Goal: Task Accomplishment & Management: Complete application form

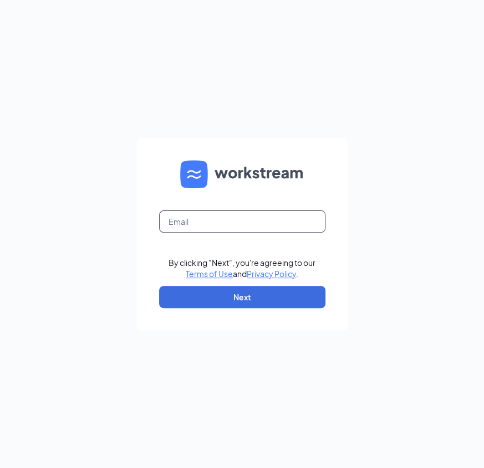
click at [193, 221] on input "text" at bounding box center [242, 221] width 166 height 22
type input "kyle.russell@firehousesubs.com"
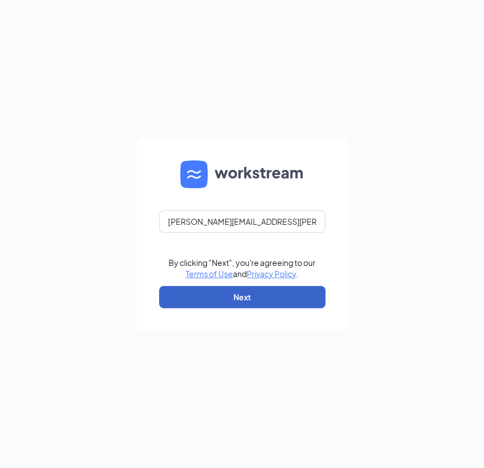
click at [229, 296] on button "Next" at bounding box center [242, 297] width 166 height 22
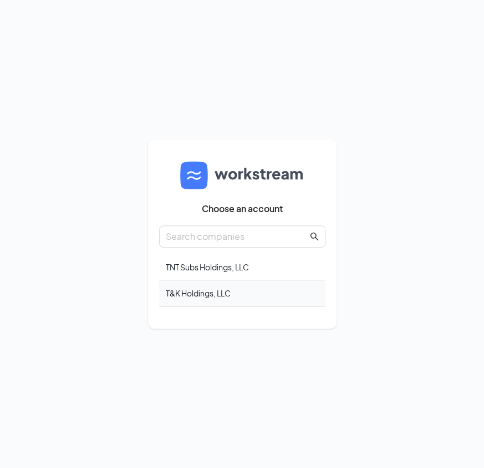
click at [197, 299] on div "T&K Holdings, LLC" at bounding box center [242, 293] width 166 height 26
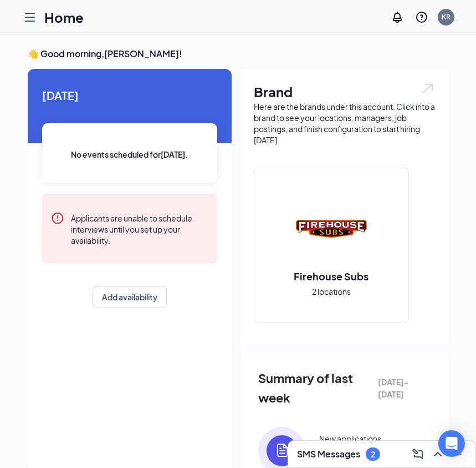
click at [28, 14] on icon "Hamburger" at bounding box center [29, 17] width 13 height 13
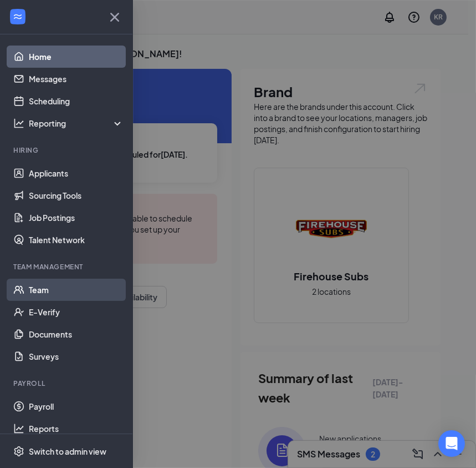
click at [38, 289] on link "Team" at bounding box center [76, 289] width 95 height 22
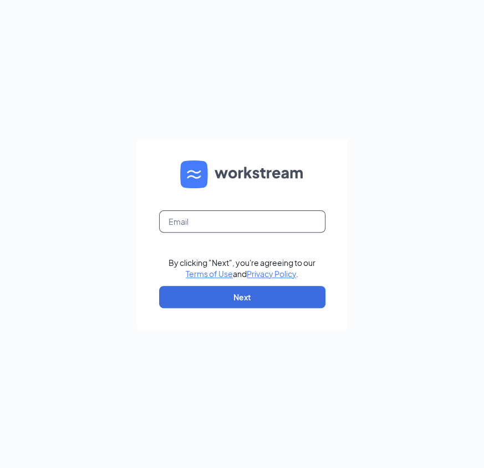
drag, startPoint x: 172, startPoint y: 214, endPoint x: 184, endPoint y: 209, distance: 13.0
click at [172, 214] on input "text" at bounding box center [242, 221] width 166 height 22
type input "restfhs2040@firehousesubs.com"
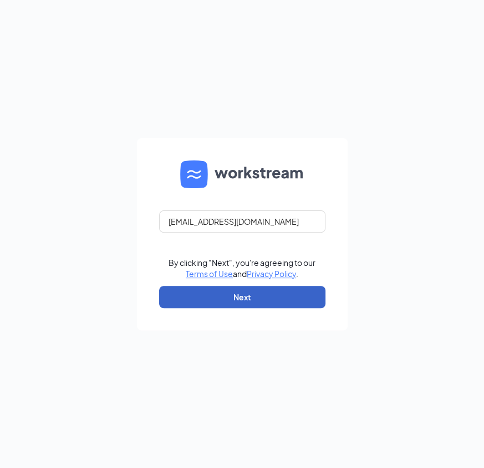
click at [216, 295] on button "Next" at bounding box center [242, 297] width 166 height 22
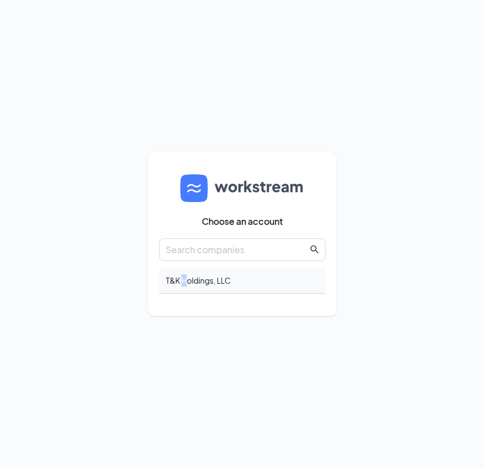
click at [185, 278] on div "T&K Holdings, LLC" at bounding box center [242, 280] width 166 height 26
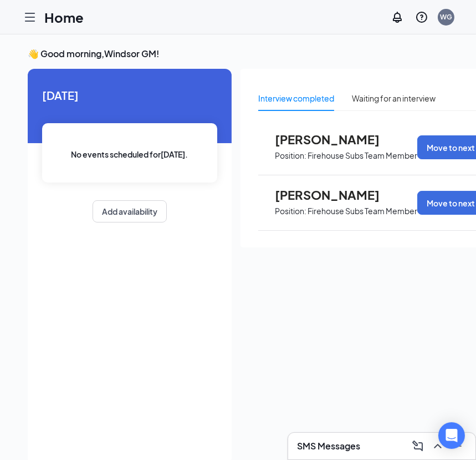
click at [31, 22] on icon "Hamburger" at bounding box center [29, 17] width 13 height 13
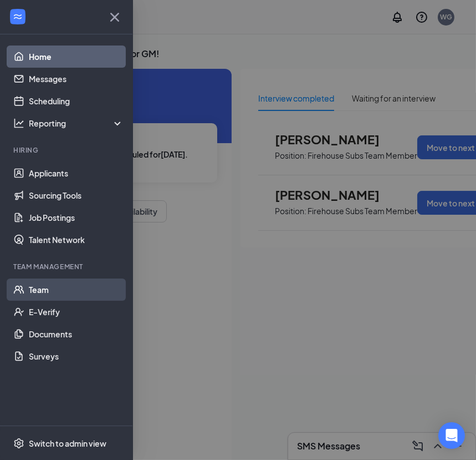
drag, startPoint x: 36, startPoint y: 290, endPoint x: 44, endPoint y: 286, distance: 9.2
click at [37, 290] on link "Team" at bounding box center [76, 289] width 95 height 22
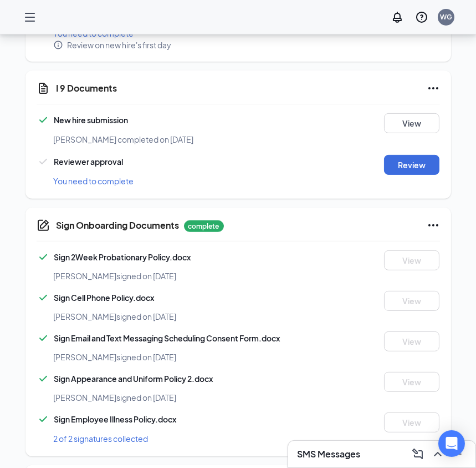
scroll to position [324, 0]
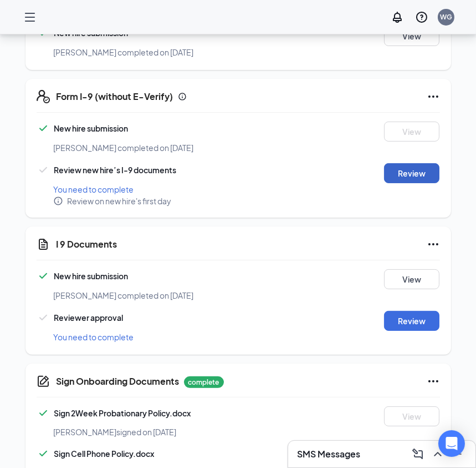
click at [420, 164] on button "Review" at bounding box center [411, 173] width 55 height 20
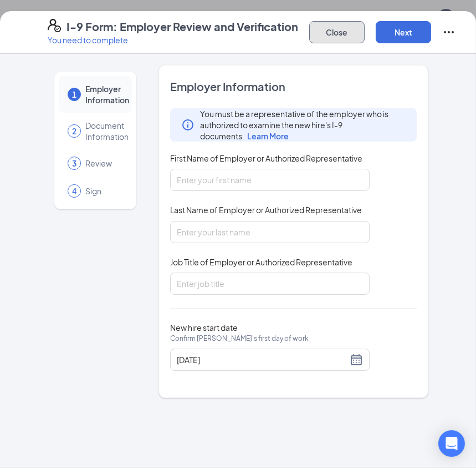
click at [332, 33] on button "Close" at bounding box center [337, 32] width 55 height 22
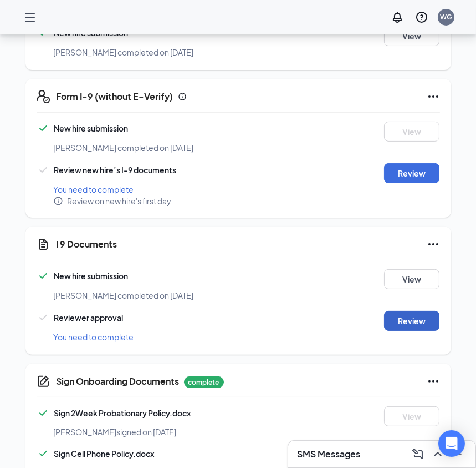
click at [418, 314] on button "Review" at bounding box center [411, 321] width 55 height 20
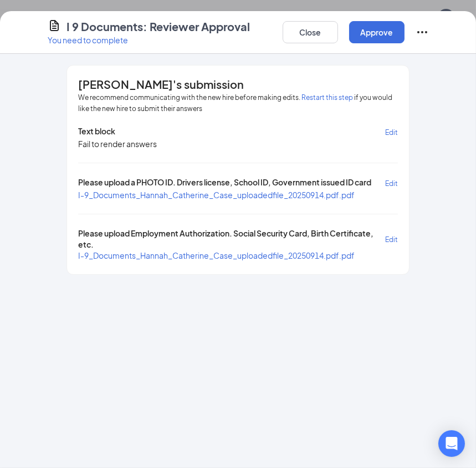
click at [211, 192] on span "I-9_Documents_Hannah_Catherine_Case_uploadedfile_20250914.pdf.pdf" at bounding box center [216, 195] width 277 height 10
click at [212, 252] on span "I-9_Documents_Hannah_Catherine_Case_uploadedfile_20250914.pdf.pdf" at bounding box center [216, 255] width 277 height 10
click at [381, 38] on button "Approve" at bounding box center [376, 32] width 55 height 22
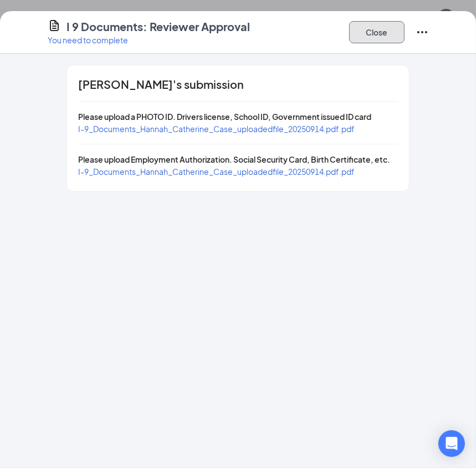
click at [389, 39] on button "Close" at bounding box center [376, 32] width 55 height 22
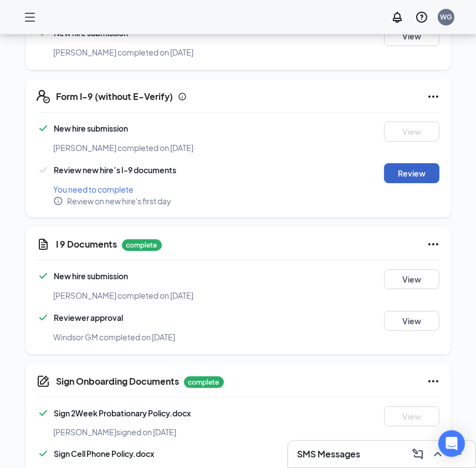
click at [408, 172] on button "Review" at bounding box center [411, 173] width 55 height 20
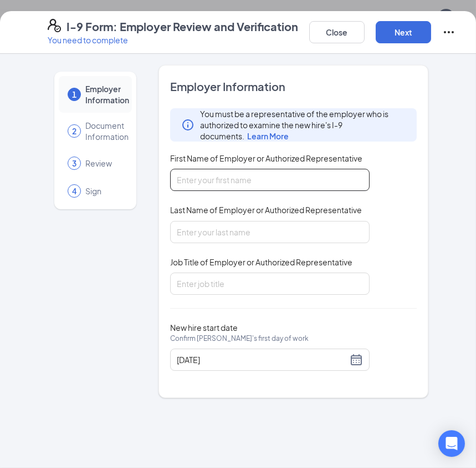
click at [181, 179] on input "First Name of Employer or Authorized Representative" at bounding box center [270, 180] width 200 height 22
type input "Kristin"
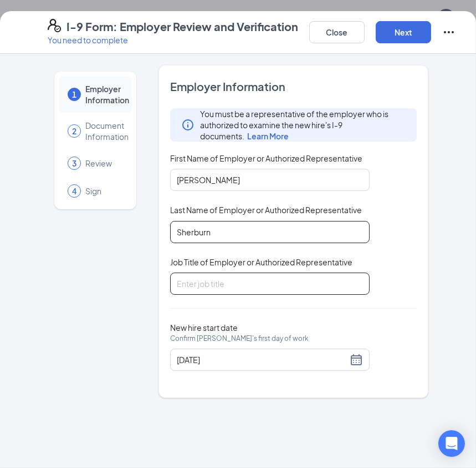
type input "Sherburn"
click at [210, 281] on input "Job Title of Employer or Authorized Representative" at bounding box center [270, 283] width 200 height 22
type input "General Manager"
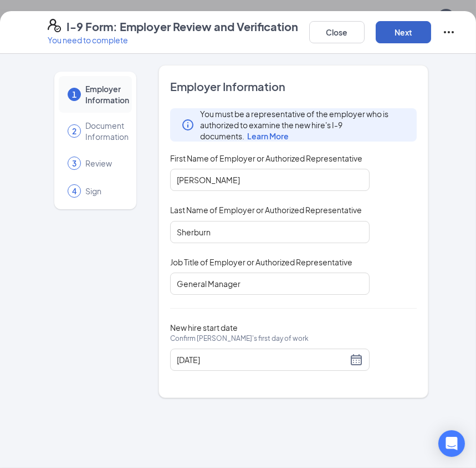
click at [401, 32] on button "Next" at bounding box center [403, 32] width 55 height 22
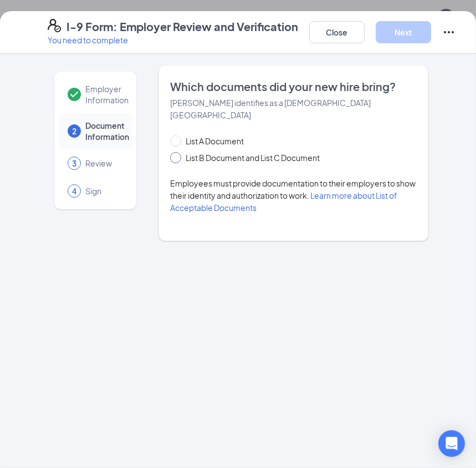
click at [180, 152] on span at bounding box center [175, 157] width 11 height 11
click at [178, 152] on input "List B Document and List C Document" at bounding box center [174, 156] width 8 height 8
radio input "true"
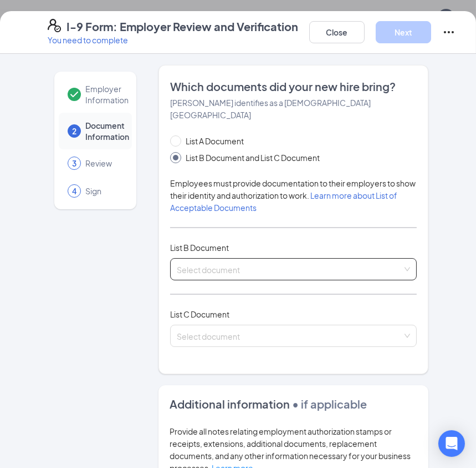
click at [400, 258] on div "Select document" at bounding box center [293, 269] width 247 height 22
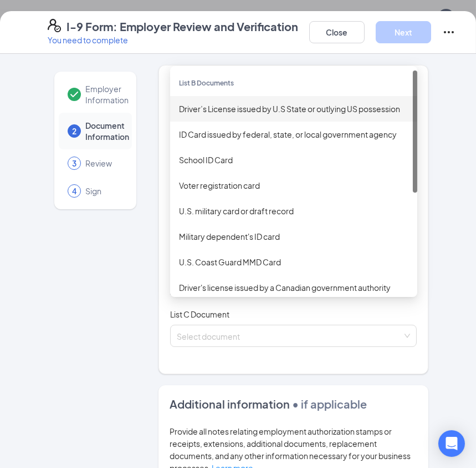
click at [247, 103] on div "Driver’s License issued by U.S State or outlying US possession" at bounding box center [294, 109] width 230 height 12
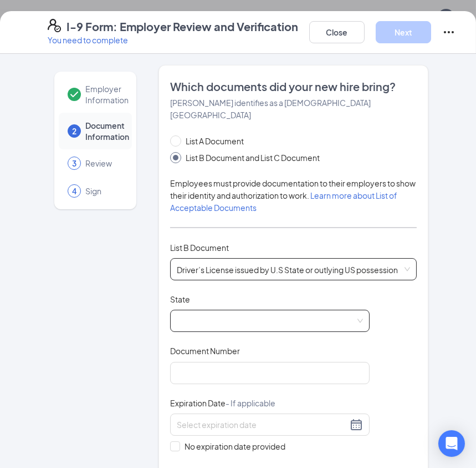
click at [187, 310] on span at bounding box center [270, 320] width 186 height 21
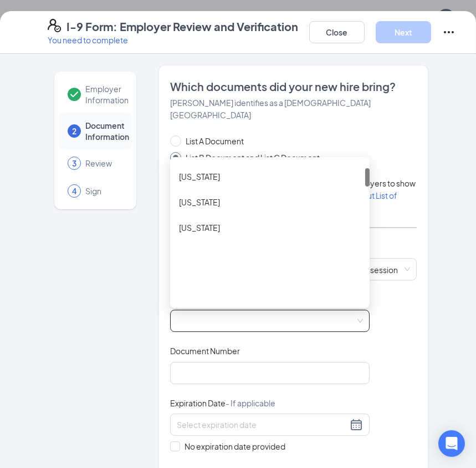
scroll to position [476, 0]
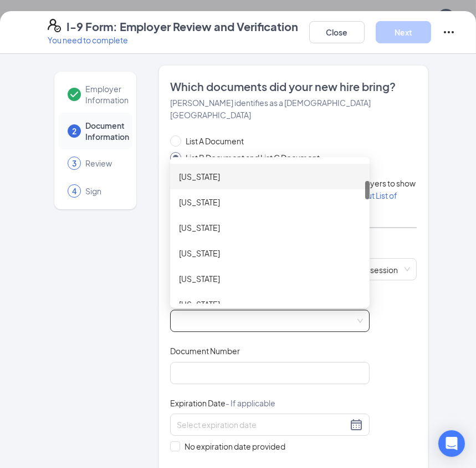
click at [208, 170] on div "Colorado" at bounding box center [270, 176] width 182 height 12
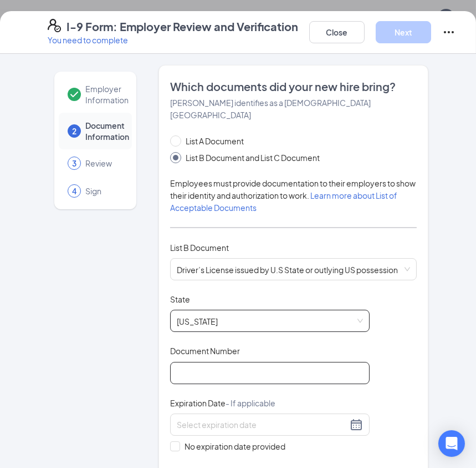
click at [195, 362] on input "Document Number" at bounding box center [270, 373] width 200 height 22
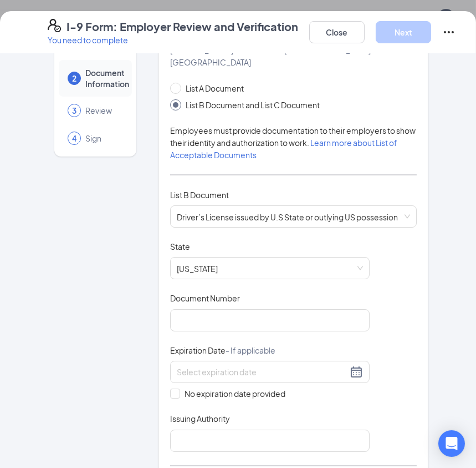
scroll to position [151, 0]
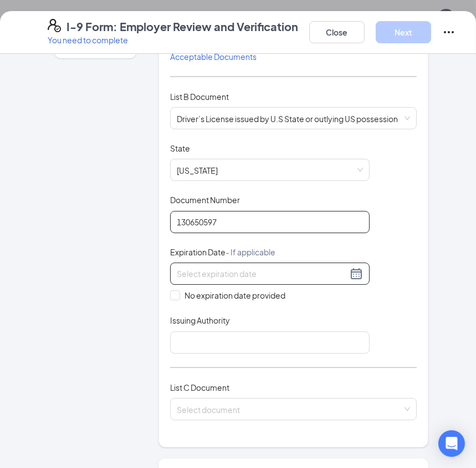
type input "130650597"
click at [349, 267] on div at bounding box center [270, 273] width 186 height 13
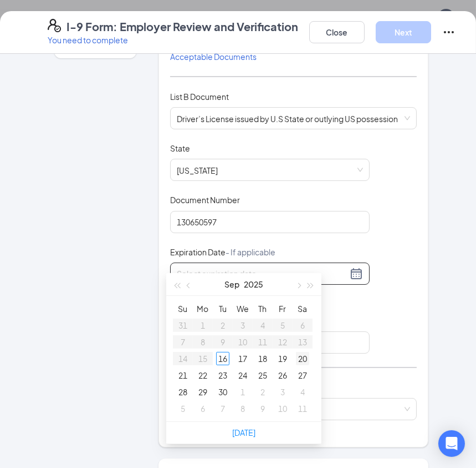
type input "09/20/2025"
type input "09/17/2025"
type input "09/18/2025"
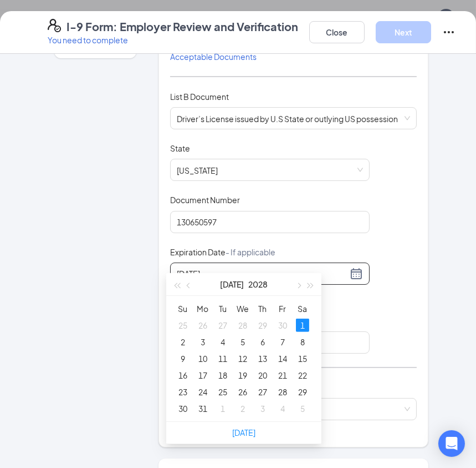
type input "07/01/2028"
click at [405, 294] on div "Document Title Driver’s License issued by U.S State or outlying US possession S…" at bounding box center [293, 248] width 247 height 211
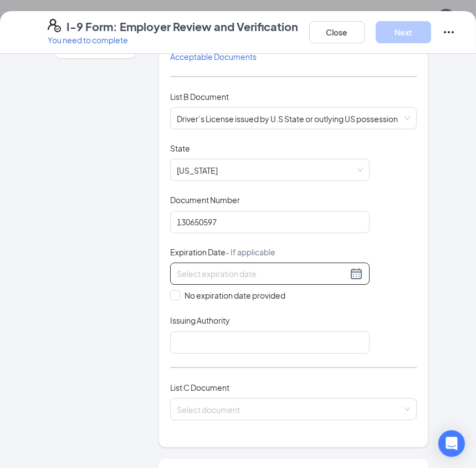
click at [221, 267] on input at bounding box center [262, 273] width 171 height 12
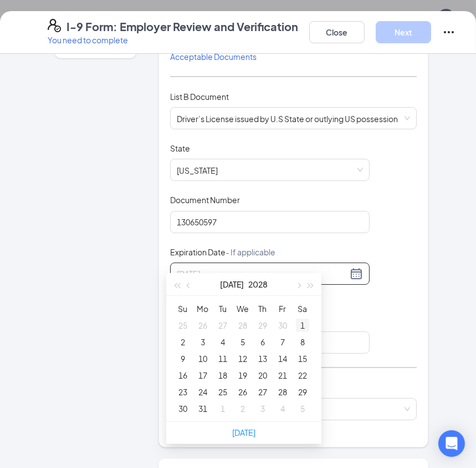
type input "07/01/2028"
click at [302, 321] on div "1" at bounding box center [302, 324] width 13 height 13
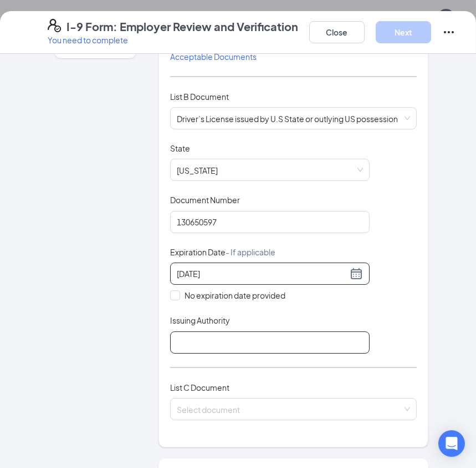
drag, startPoint x: 212, startPoint y: 327, endPoint x: 232, endPoint y: 331, distance: 20.3
click at [212, 331] on input "Issuing Authority" at bounding box center [270, 342] width 200 height 22
type input "CO"
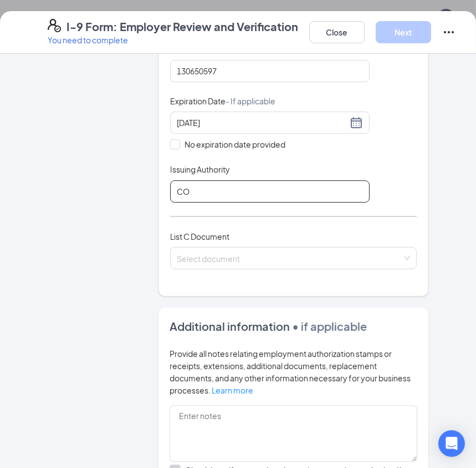
scroll to position [302, 0]
click at [401, 246] on div "Select document" at bounding box center [293, 257] width 247 height 22
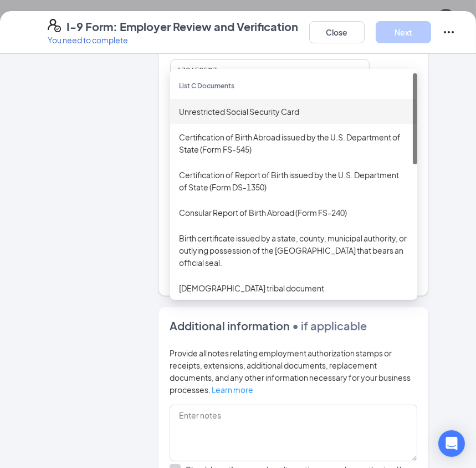
click at [221, 105] on div "Unrestricted Social Security Card" at bounding box center [294, 111] width 230 height 12
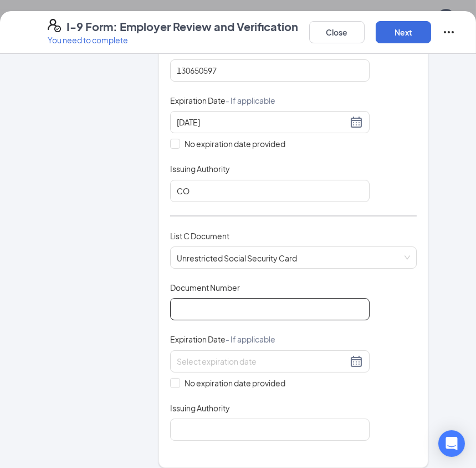
click at [199, 298] on input "Document Number" at bounding box center [270, 309] width 200 height 22
type input "653038238"
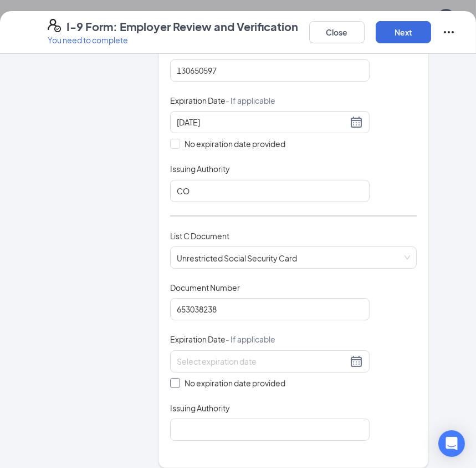
drag, startPoint x: 173, startPoint y: 367, endPoint x: 196, endPoint y: 375, distance: 24.7
click at [174, 378] on input "No expiration date provided" at bounding box center [174, 382] width 8 height 8
checkbox input "true"
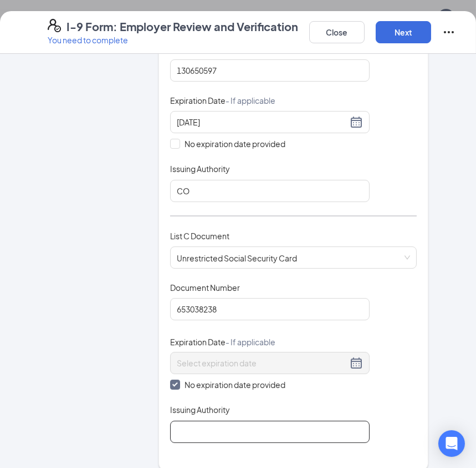
click at [216, 420] on input "Issuing Authority" at bounding box center [270, 431] width 200 height 22
type input "Social Security Administration"
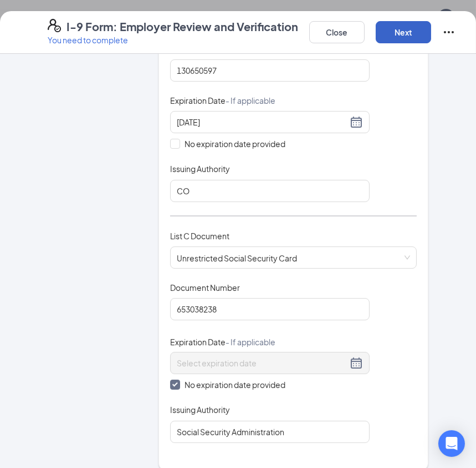
click at [405, 22] on button "Next" at bounding box center [403, 32] width 55 height 22
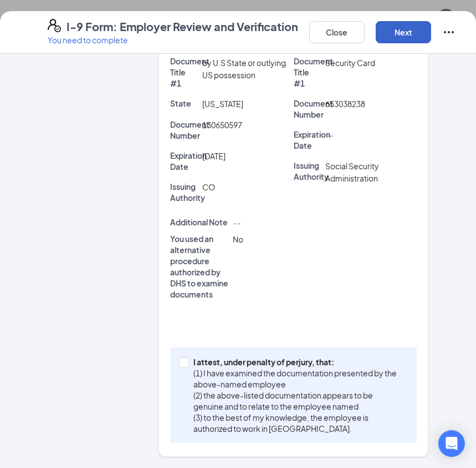
scroll to position [280, 0]
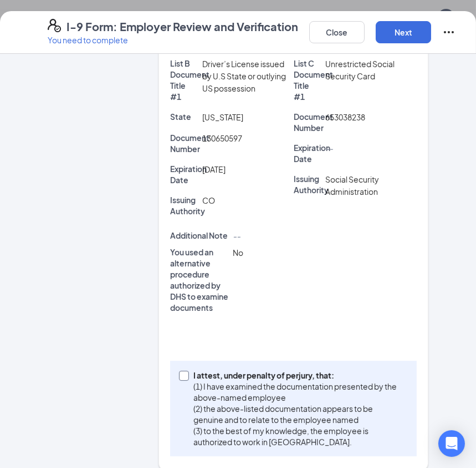
click at [183, 371] on input "I attest, under penalty of perjury, that: (1) I have examined the documentation…" at bounding box center [183, 375] width 8 height 8
checkbox input "true"
click at [404, 28] on button "Next" at bounding box center [403, 32] width 55 height 22
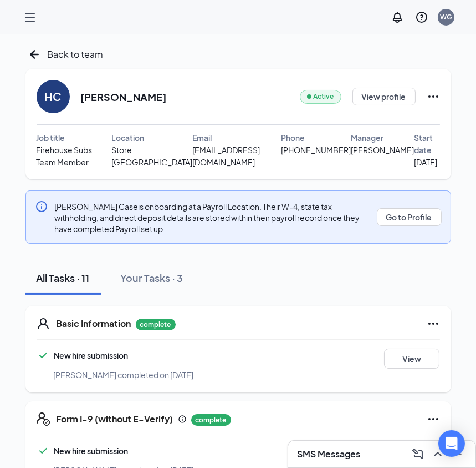
scroll to position [0, 0]
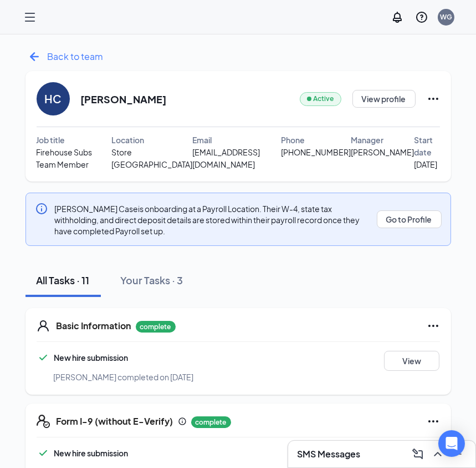
click at [33, 54] on icon "ArrowLeftNew" at bounding box center [33, 56] width 9 height 9
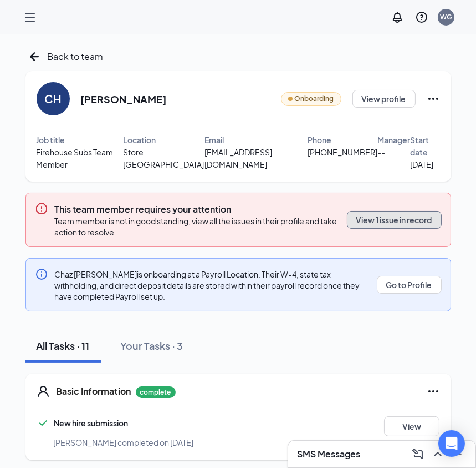
click at [403, 222] on button "View 1 issue in record" at bounding box center [394, 220] width 95 height 18
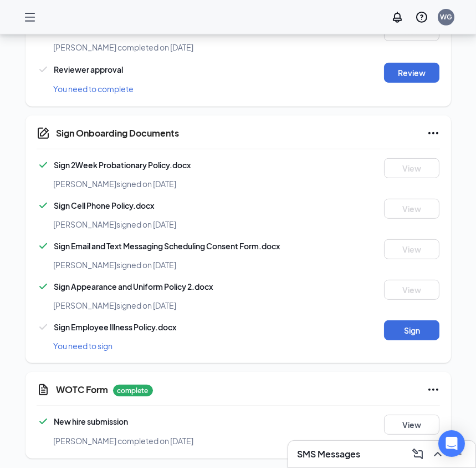
scroll to position [641, 0]
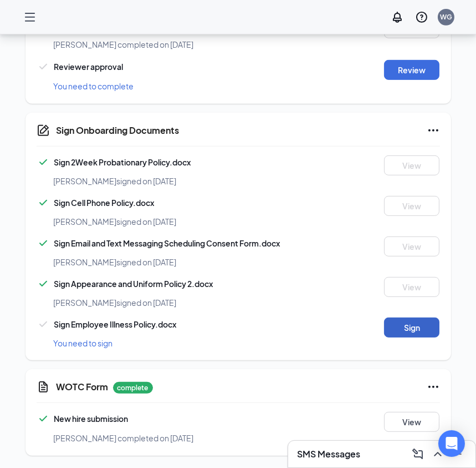
click at [405, 323] on button "Sign" at bounding box center [411, 327] width 55 height 20
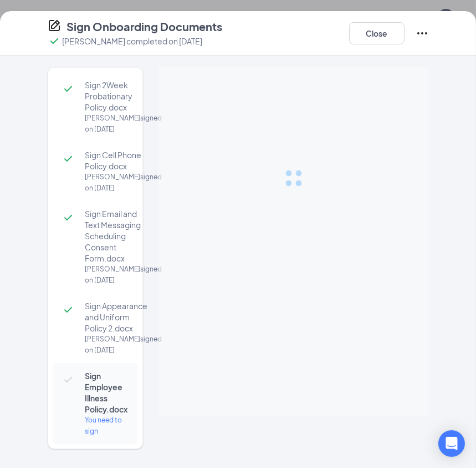
click at [232, 245] on div at bounding box center [294, 178] width 270 height 222
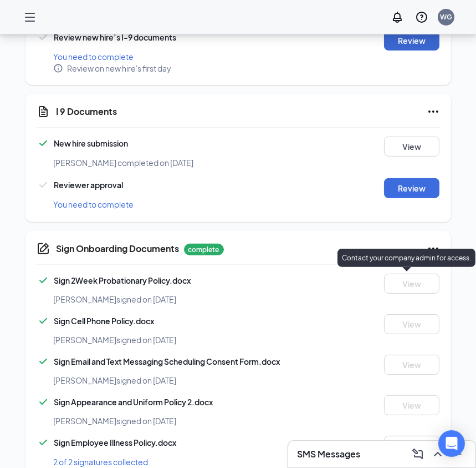
scroll to position [388, 0]
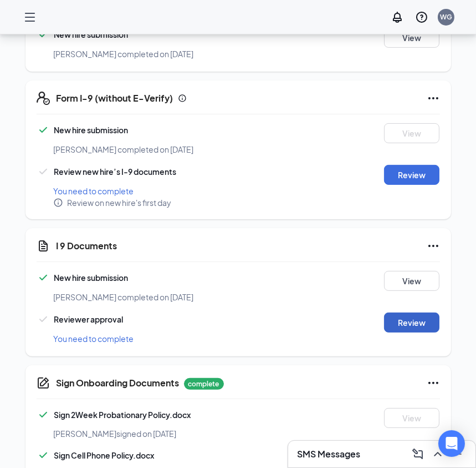
click at [414, 322] on button "Review" at bounding box center [411, 322] width 55 height 20
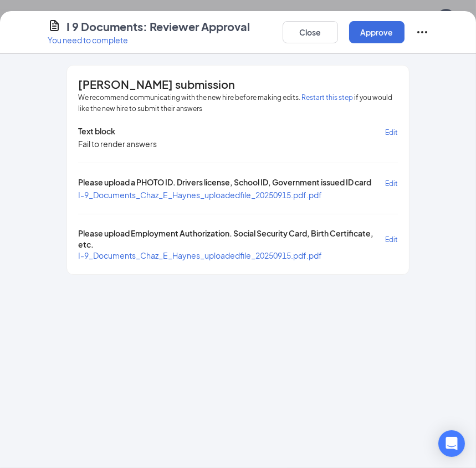
click at [256, 191] on span "I-9_Documents_Chaz_E_Haynes_uploadedfile_20250915.pdf.pdf" at bounding box center [200, 195] width 244 height 10
click at [137, 256] on span "I-9_Documents_Chaz_E_Haynes_uploadedfile_20250915.pdf.pdf" at bounding box center [200, 255] width 244 height 10
click at [383, 37] on button "Approve" at bounding box center [376, 32] width 55 height 22
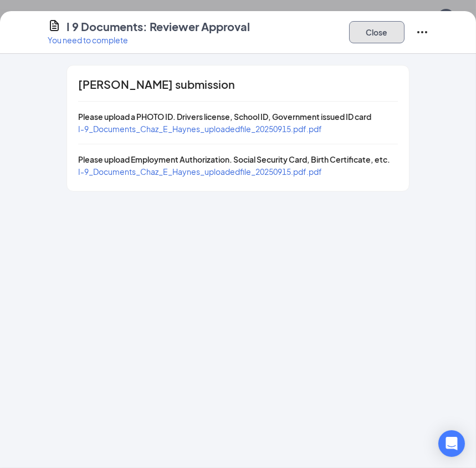
click at [377, 26] on button "Close" at bounding box center [376, 32] width 55 height 22
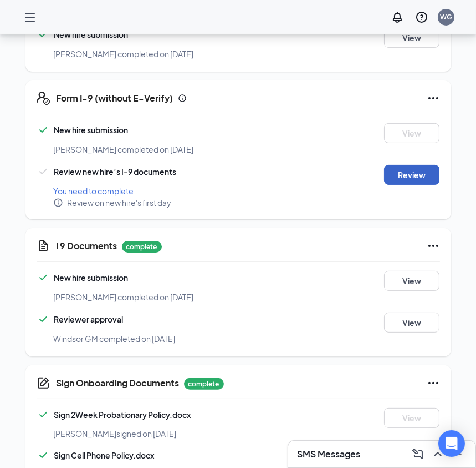
click at [417, 173] on button "Review" at bounding box center [411, 175] width 55 height 20
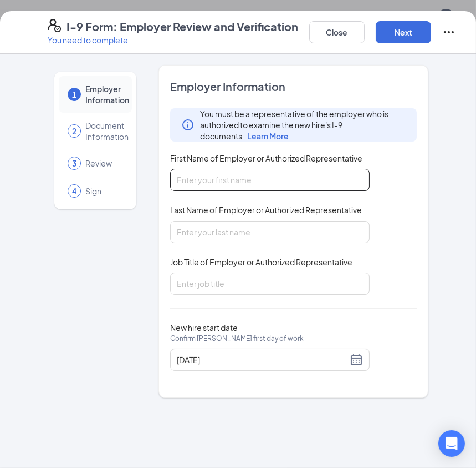
click at [195, 182] on input "First Name of Employer or Authorized Representative" at bounding box center [270, 180] width 200 height 22
type input "Kristin"
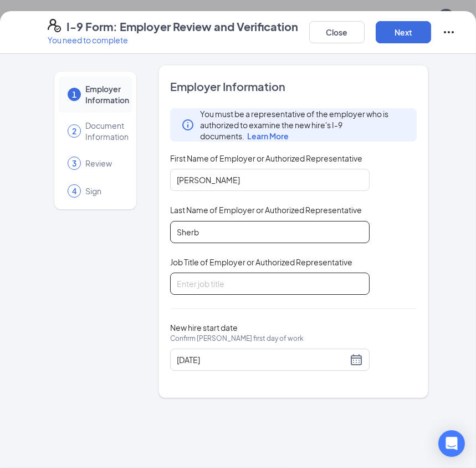
type input "Sherburn"
click at [201, 287] on input "Job Title of Employer or Authorized Representative" at bounding box center [270, 283] width 200 height 22
type input "General Manager"
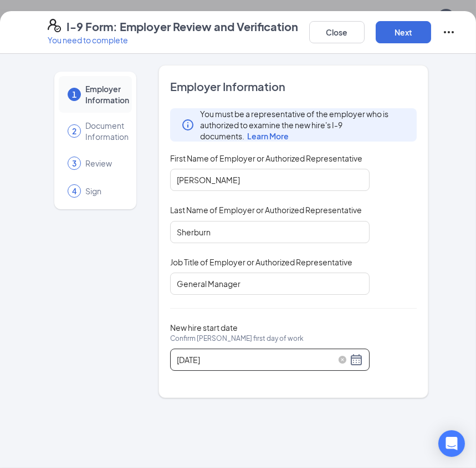
click at [352, 357] on div "09/16/2025" at bounding box center [270, 359] width 186 height 13
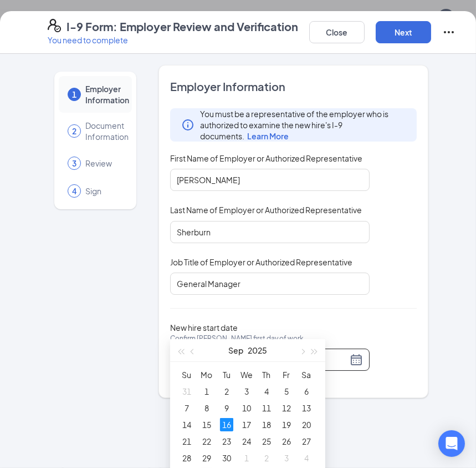
scroll to position [439, 0]
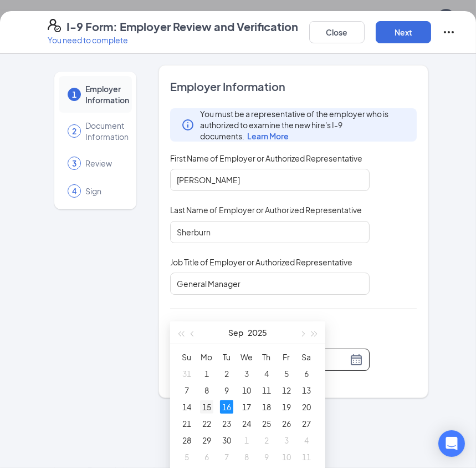
type input "09/15/2025"
click at [205, 405] on div "15" at bounding box center [206, 406] width 13 height 13
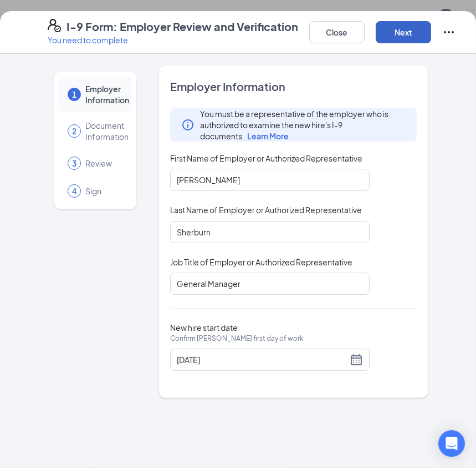
click at [402, 39] on button "Next" at bounding box center [403, 32] width 55 height 22
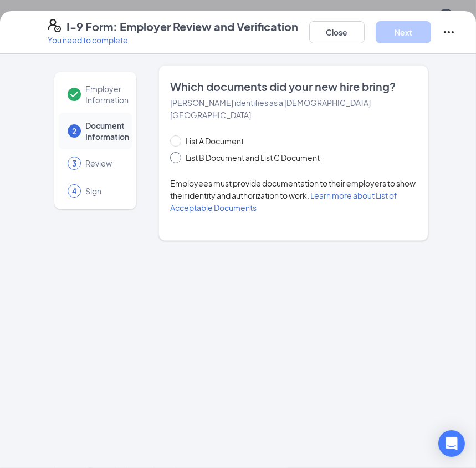
click at [174, 152] on input "List B Document and List C Document" at bounding box center [174, 156] width 8 height 8
radio input "true"
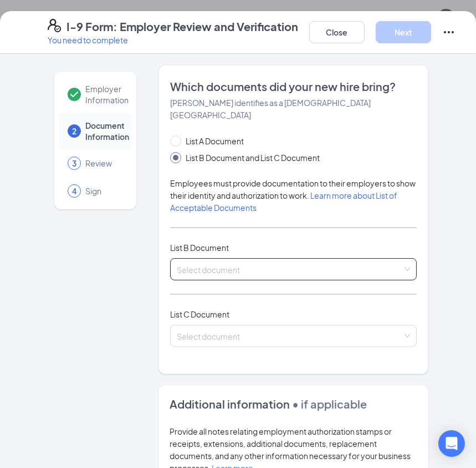
click at [406, 258] on div "Select document" at bounding box center [293, 269] width 247 height 22
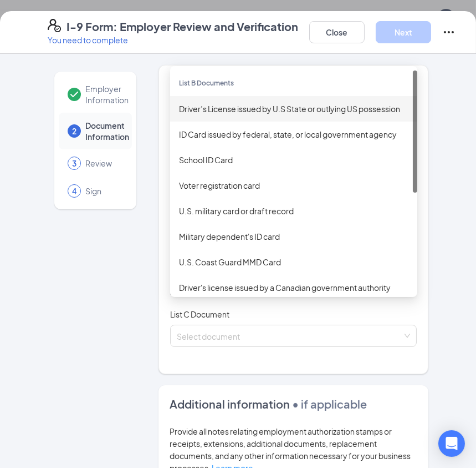
click at [227, 103] on div "Driver’s License issued by U.S State or outlying US possession" at bounding box center [294, 109] width 230 height 12
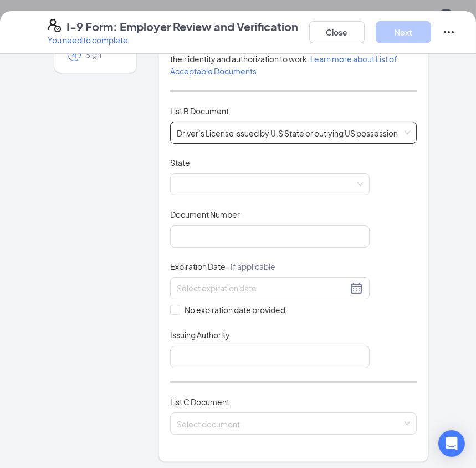
scroll to position [151, 0]
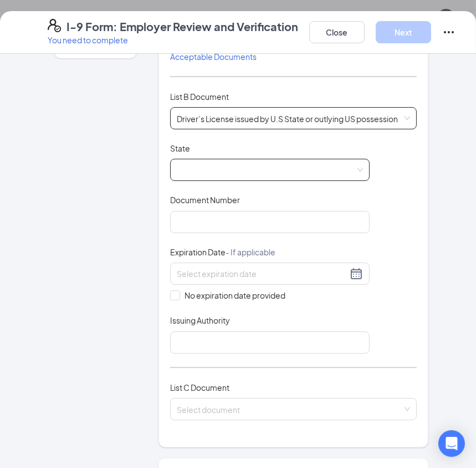
click at [355, 159] on span at bounding box center [270, 169] width 186 height 21
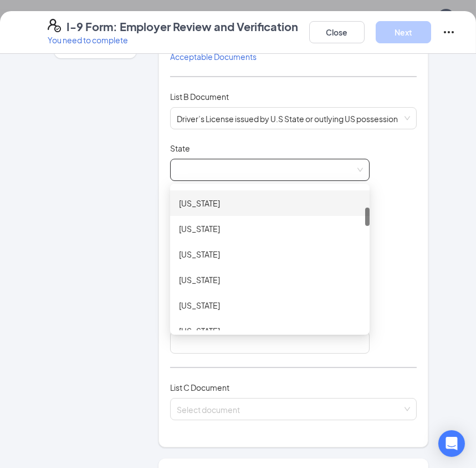
click at [193, 197] on div "Colorado" at bounding box center [270, 203] width 182 height 12
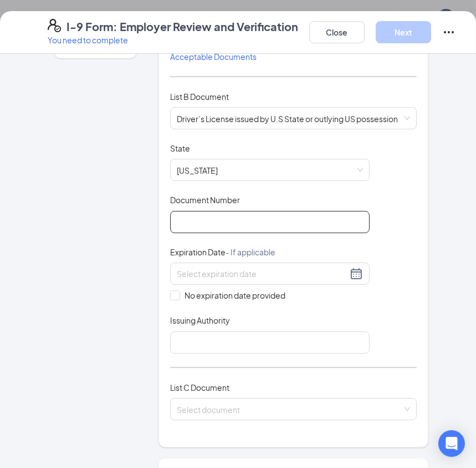
click at [194, 211] on input "Document Number" at bounding box center [270, 222] width 200 height 22
type input "172180294"
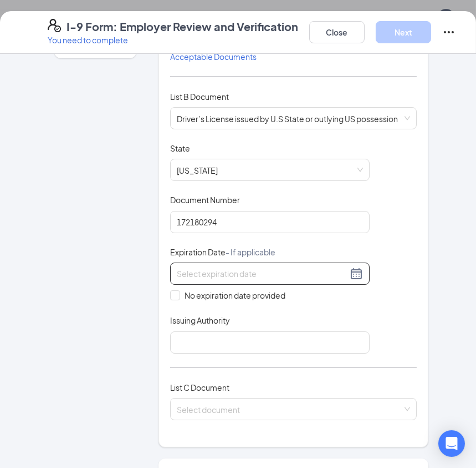
click at [351, 267] on div at bounding box center [270, 273] width 186 height 13
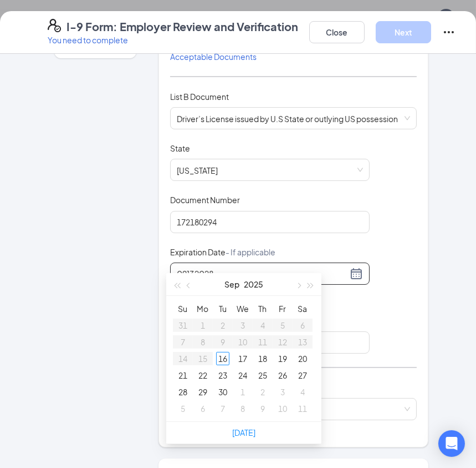
type input "09132028"
click at [449, 263] on div "Employer Information 2 Document Information 3 Review 4 Sign Which documents did…" at bounding box center [238, 261] width 476 height 414
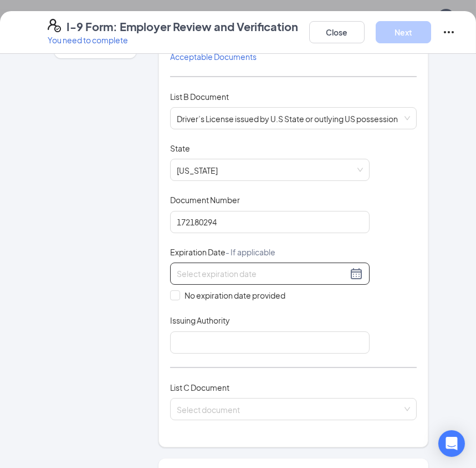
click at [253, 267] on input at bounding box center [262, 273] width 171 height 12
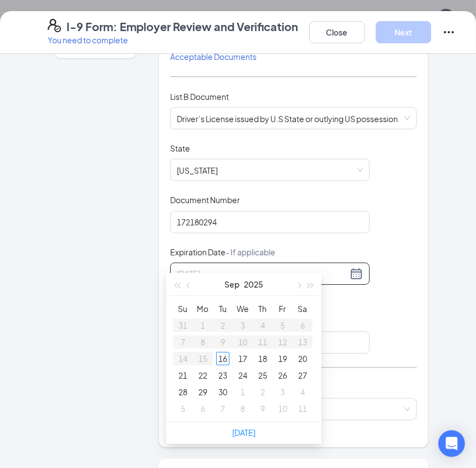
type input "09/18/2025"
type input "09/20/2025"
click at [305, 341] on table "Su Mo Tu We Th Fr Sa 31 1 2 3 4 5 6 7 8 9 10 11 12 13 14 15 16 17 18 19 20 21 2…" at bounding box center [243, 358] width 140 height 116
type input "09/20/2025"
type input "09/13/2028"
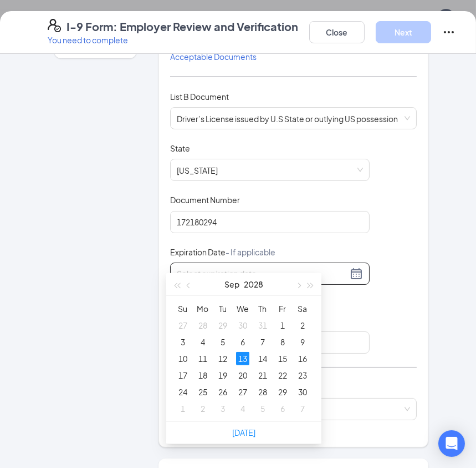
click at [404, 242] on div "Document Title Driver’s License issued by U.S State or outlying US possession S…" at bounding box center [293, 248] width 247 height 211
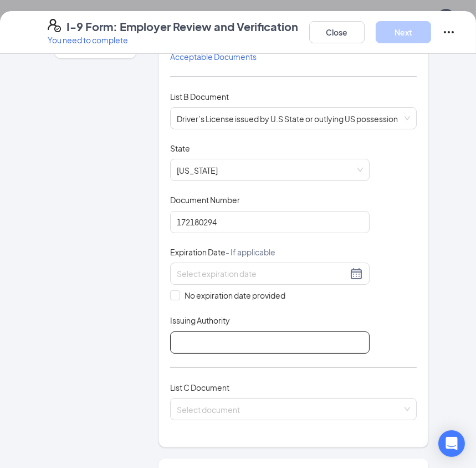
click at [178, 331] on input "Issuing Authority" at bounding box center [270, 342] width 200 height 22
type input "CO"
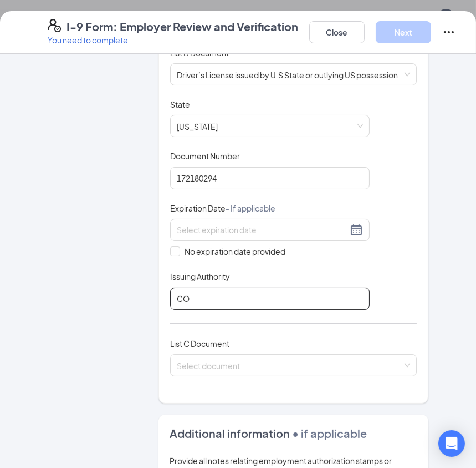
scroll to position [252, 0]
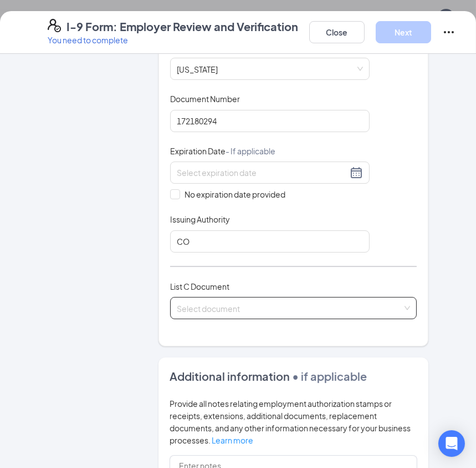
click at [202, 297] on input "search" at bounding box center [290, 305] width 226 height 17
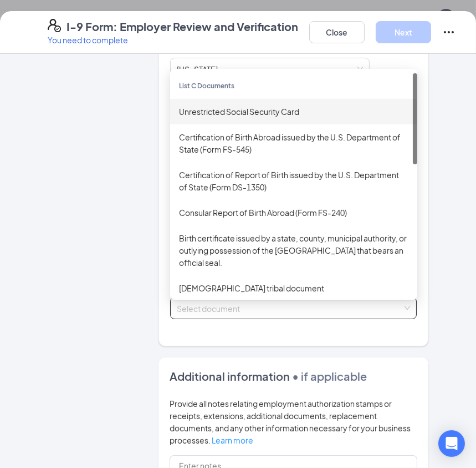
drag, startPoint x: 283, startPoint y: 94, endPoint x: 277, endPoint y: 130, distance: 36.6
click at [284, 105] on div "Unrestricted Social Security Card" at bounding box center [294, 111] width 230 height 12
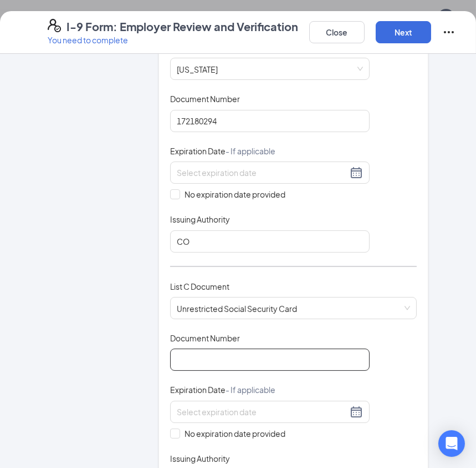
drag, startPoint x: 194, startPoint y: 347, endPoint x: 255, endPoint y: 344, distance: 61.1
click at [194, 348] on input "Document Number" at bounding box center [270, 359] width 200 height 22
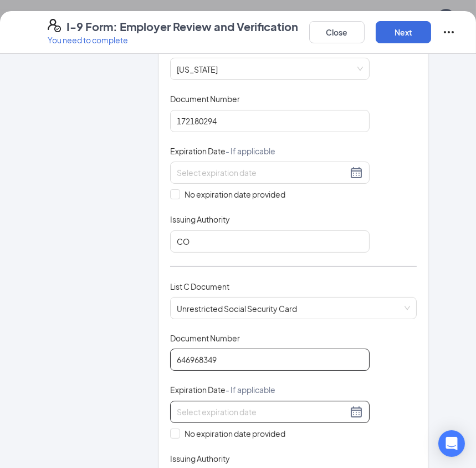
type input "646968349"
click at [349, 405] on div at bounding box center [270, 411] width 186 height 13
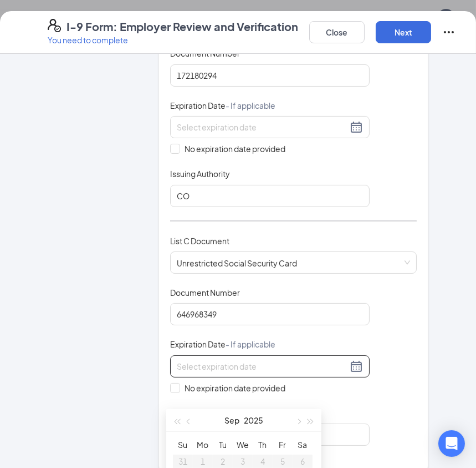
scroll to position [454, 0]
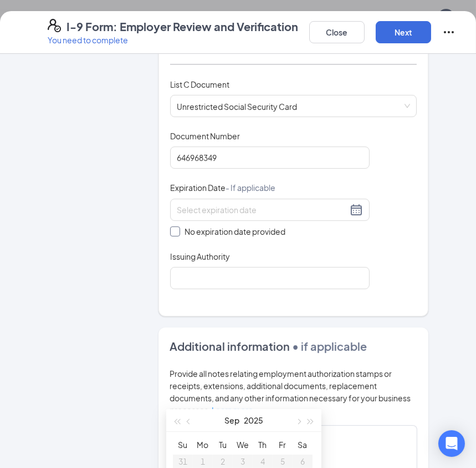
click at [173, 226] on input "No expiration date provided" at bounding box center [174, 230] width 8 height 8
checkbox input "true"
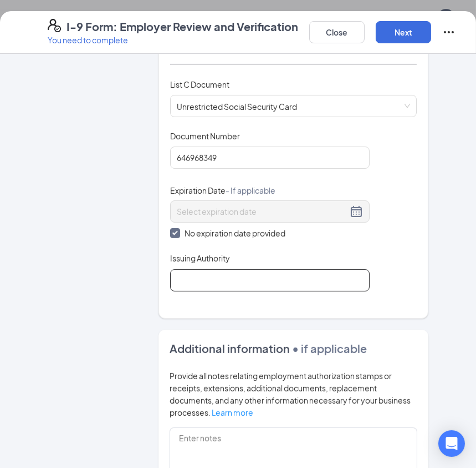
drag, startPoint x: 207, startPoint y: 264, endPoint x: 238, endPoint y: 263, distance: 31.1
click at [207, 269] on input "Issuing Authority" at bounding box center [270, 280] width 200 height 22
type input "Social Security Administration"
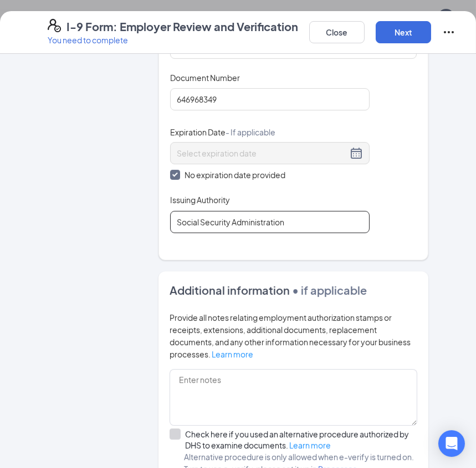
scroll to position [605, 0]
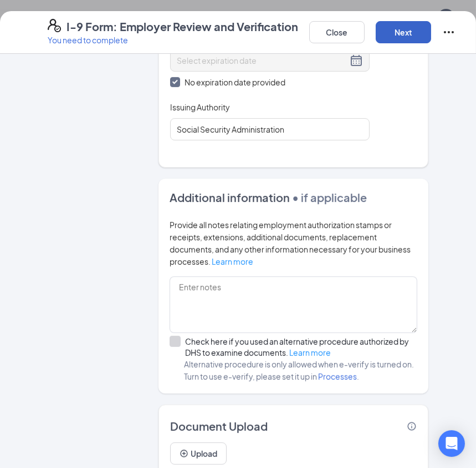
click at [414, 31] on button "Next" at bounding box center [403, 32] width 55 height 22
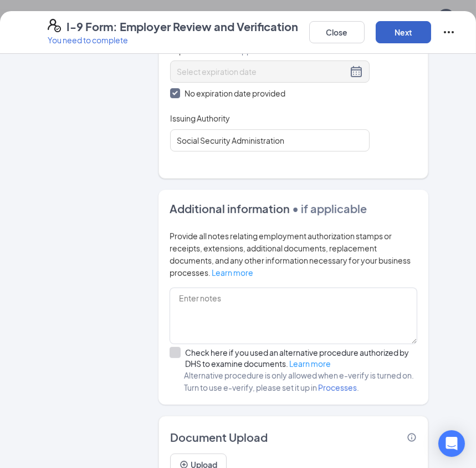
click at [402, 32] on button "Next" at bounding box center [403, 32] width 55 height 22
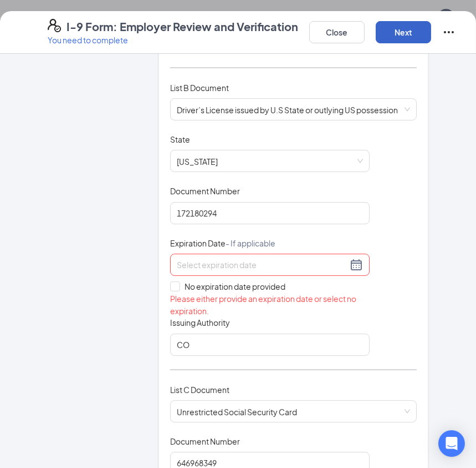
scroll to position [151, 0]
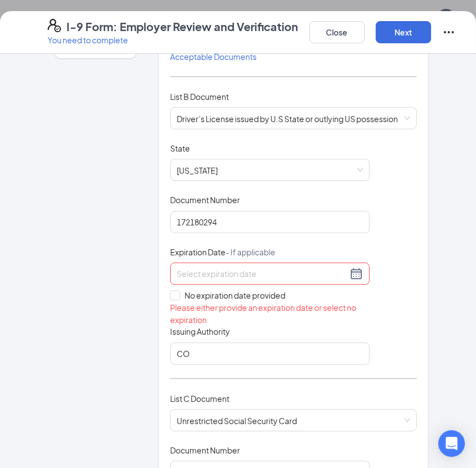
click at [184, 267] on input at bounding box center [262, 273] width 171 height 12
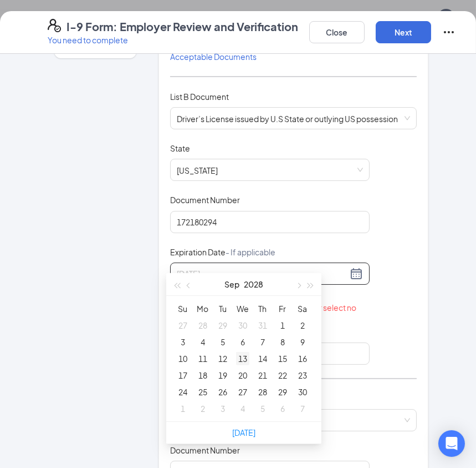
type input "09/13/2028"
drag, startPoint x: 243, startPoint y: 359, endPoint x: 270, endPoint y: 352, distance: 28.1
click at [243, 358] on div "13" at bounding box center [242, 358] width 13 height 13
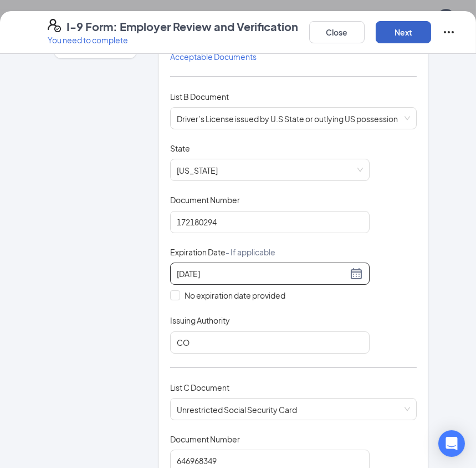
click at [404, 29] on button "Next" at bounding box center [403, 32] width 55 height 22
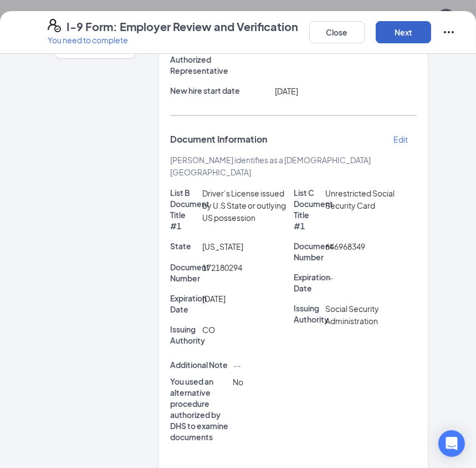
click at [413, 37] on button "Next" at bounding box center [403, 32] width 55 height 22
click at [410, 29] on button "Next" at bounding box center [403, 32] width 55 height 22
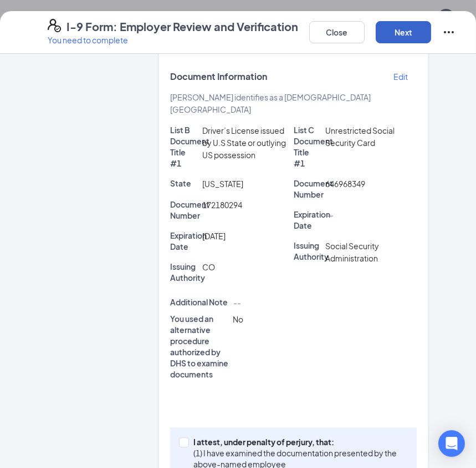
scroll to position [296, 0]
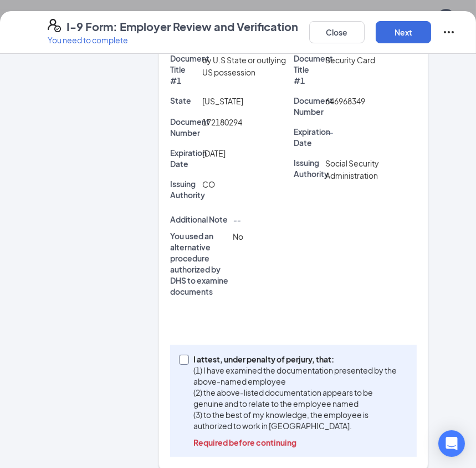
click at [181, 354] on input "I attest, under penalty of perjury, that: (1) I have examined the documentation…" at bounding box center [183, 358] width 8 height 8
checkbox input "true"
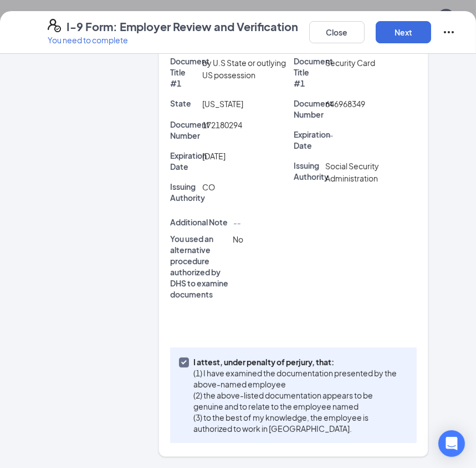
scroll to position [280, 0]
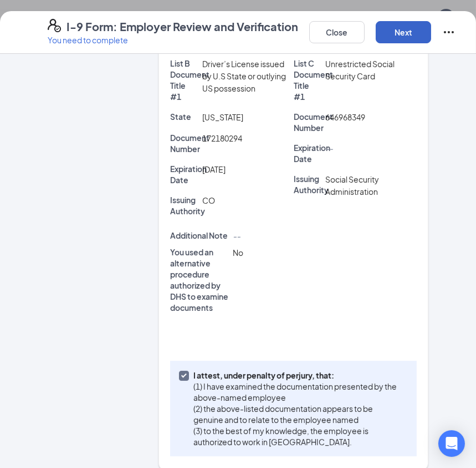
click at [409, 33] on button "Next" at bounding box center [403, 32] width 55 height 22
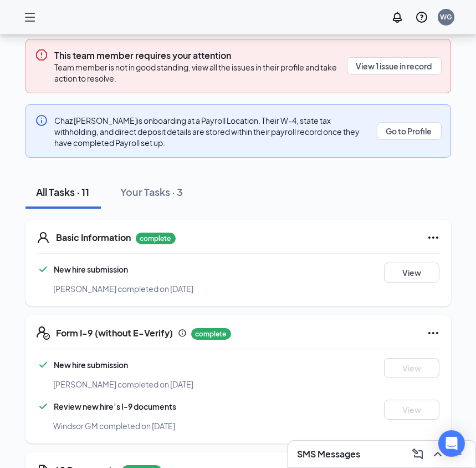
scroll to position [0, 0]
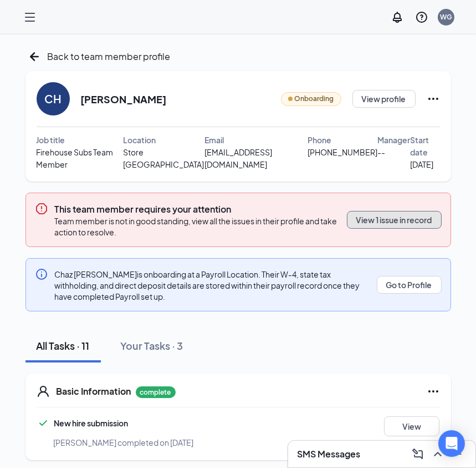
click at [406, 216] on button "View 1 issue in record" at bounding box center [394, 220] width 95 height 18
